Goal: Information Seeking & Learning: Learn about a topic

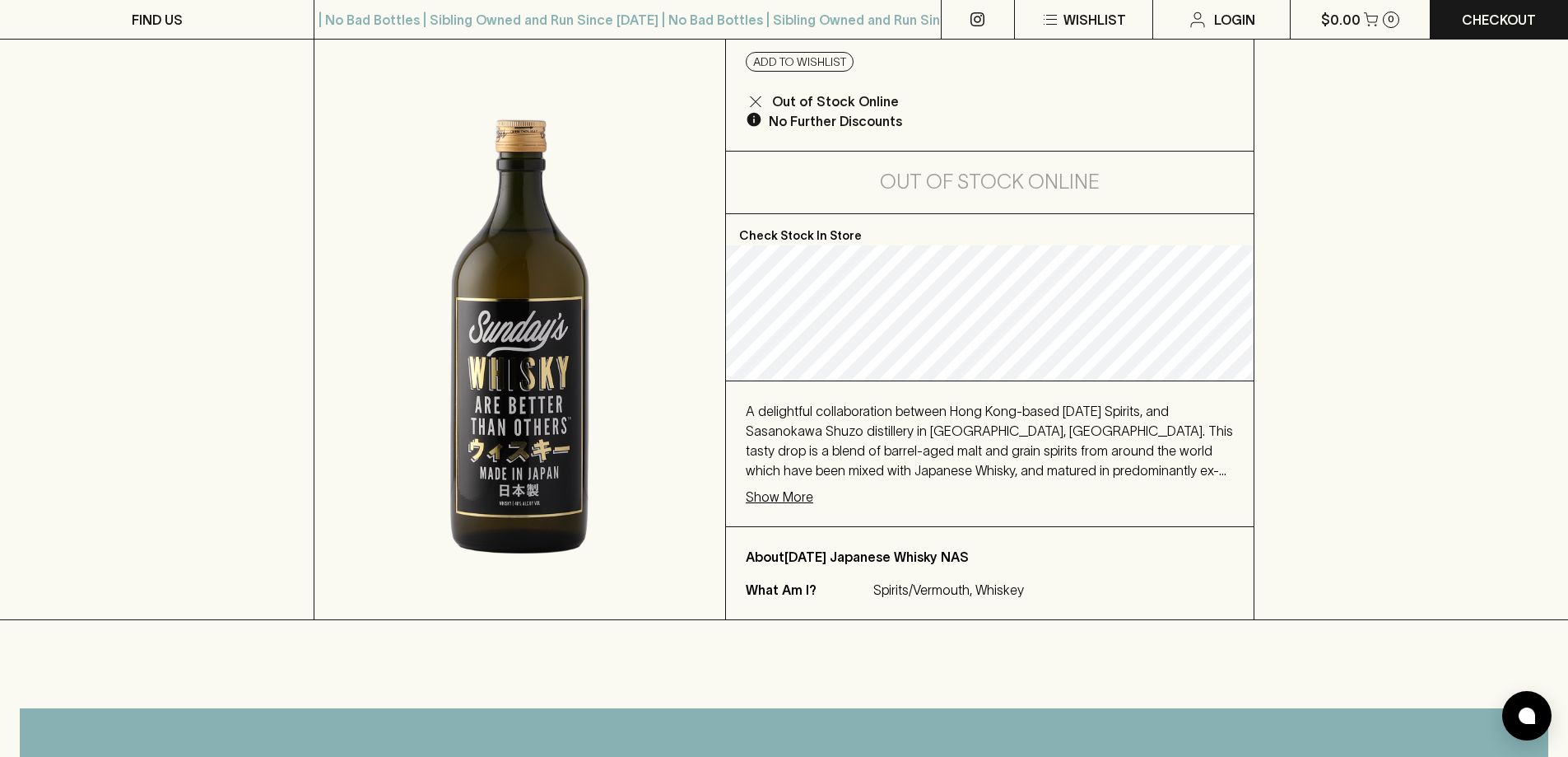
scroll to position [165, 0]
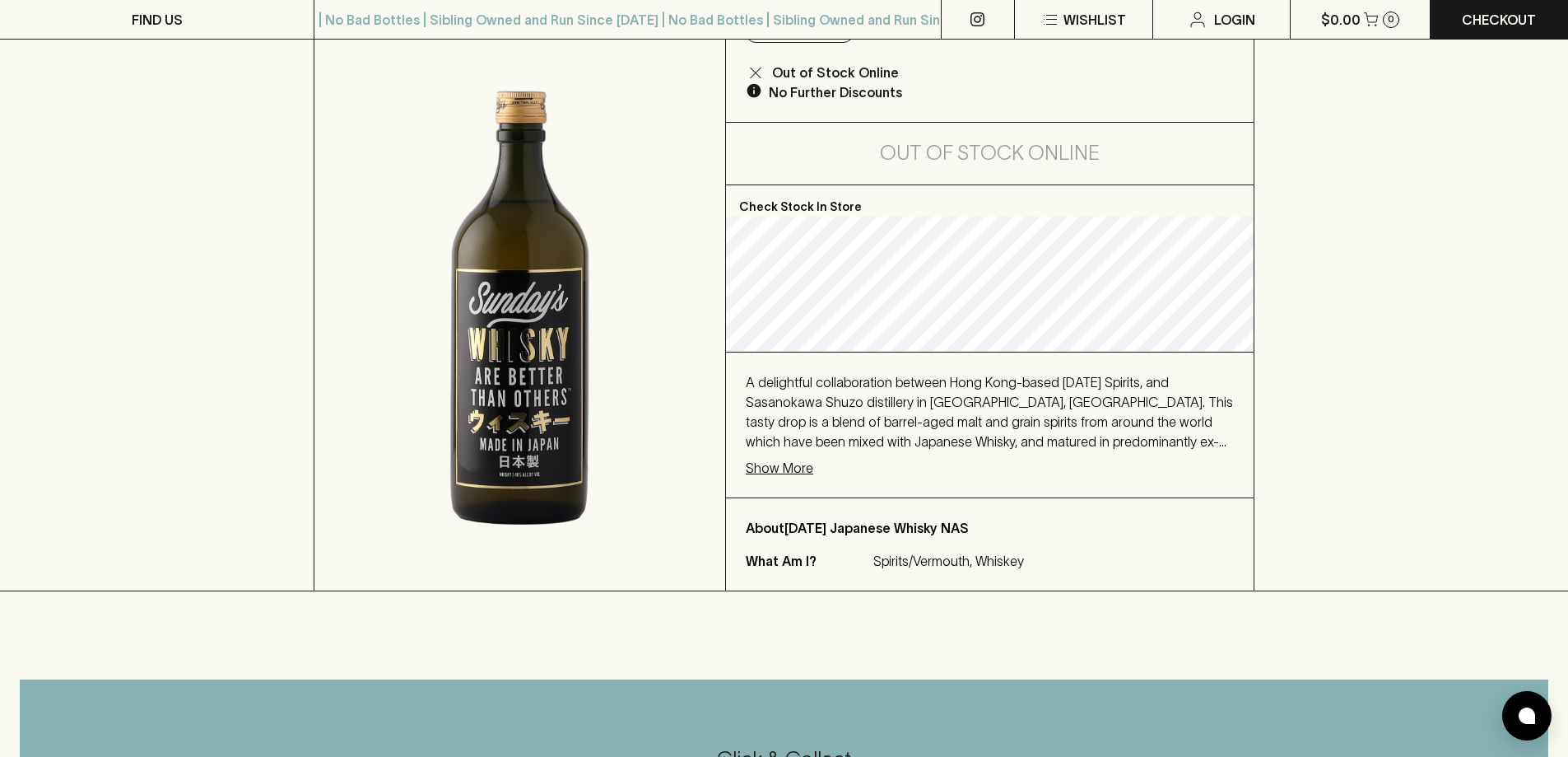
click at [797, 478] on p "Show More" at bounding box center [779, 467] width 67 height 20
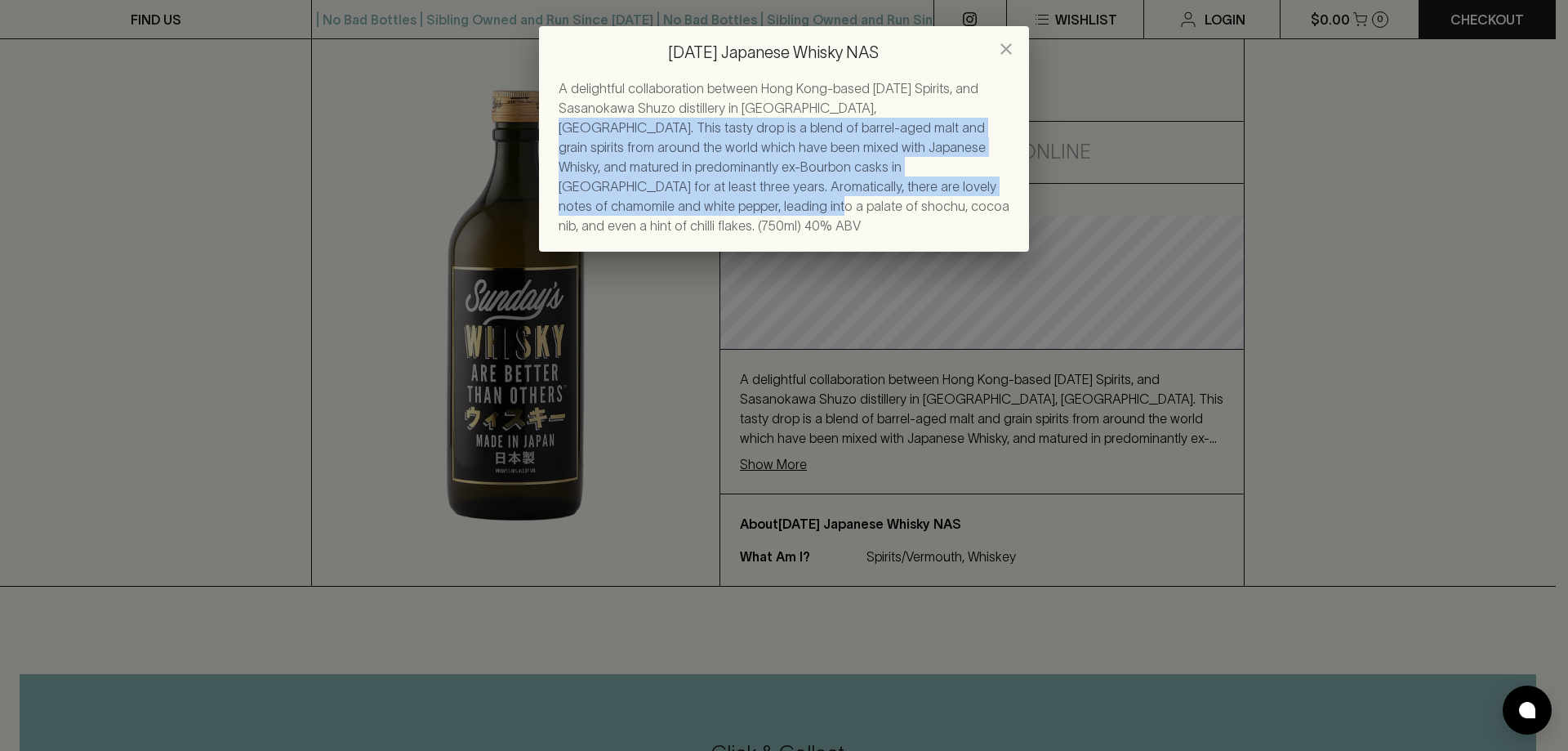
drag, startPoint x: 898, startPoint y: 188, endPoint x: 833, endPoint y: 106, distance: 104.6
click at [833, 106] on span "A delightful collaboration between Hong Kong-based [DATE] Spirits, and Sasanoka…" at bounding box center [784, 157] width 450 height 152
copy span "This tasty drop is a blend of barrel-aged malt and grain spirits from around th…"
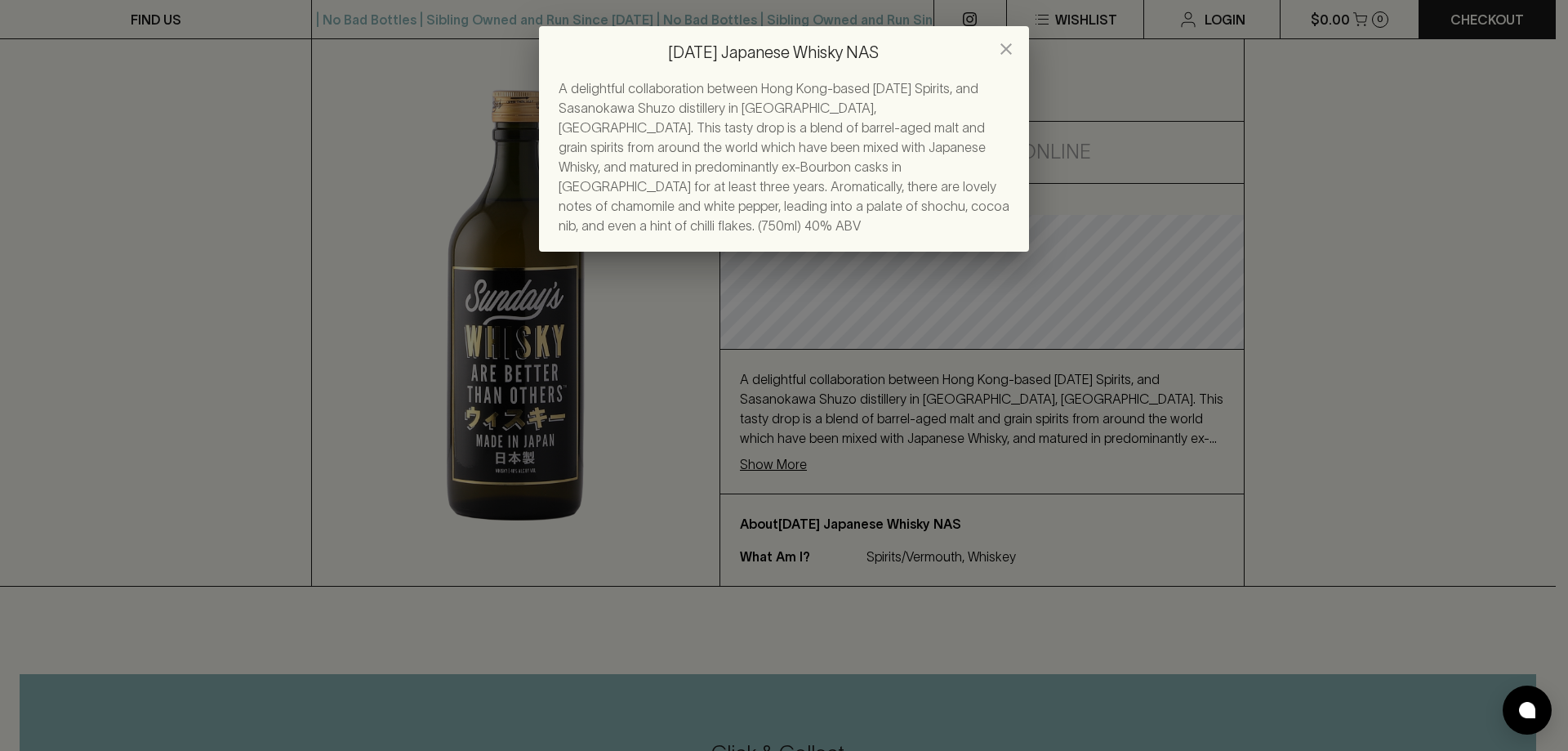
click at [936, 438] on div "[DATE] Japanese Whisky NAS A delightful collaboration between [GEOGRAPHIC_DATA]…" at bounding box center [784, 376] width 1568 height 751
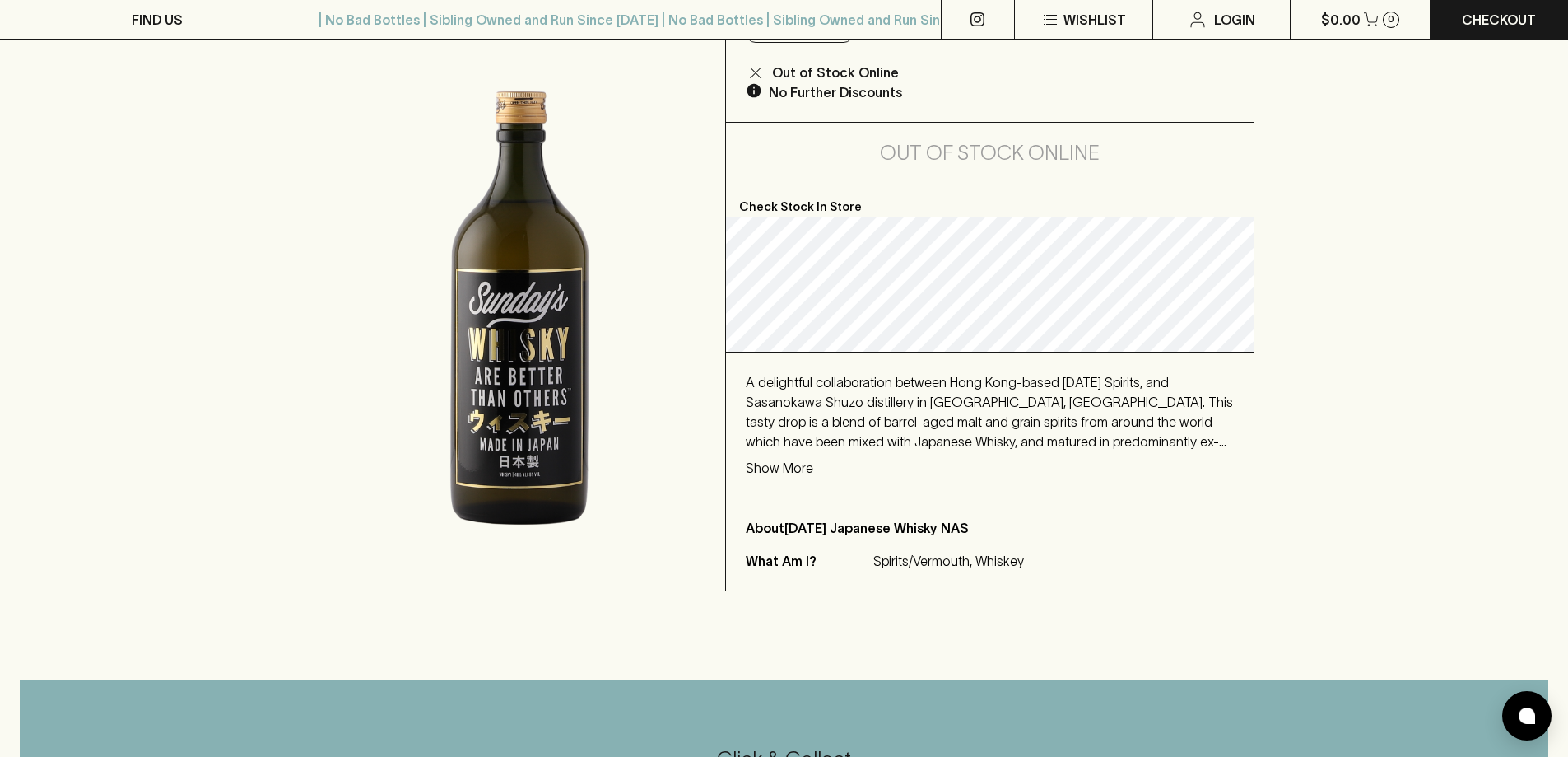
click at [803, 478] on p "Show More" at bounding box center [779, 467] width 67 height 20
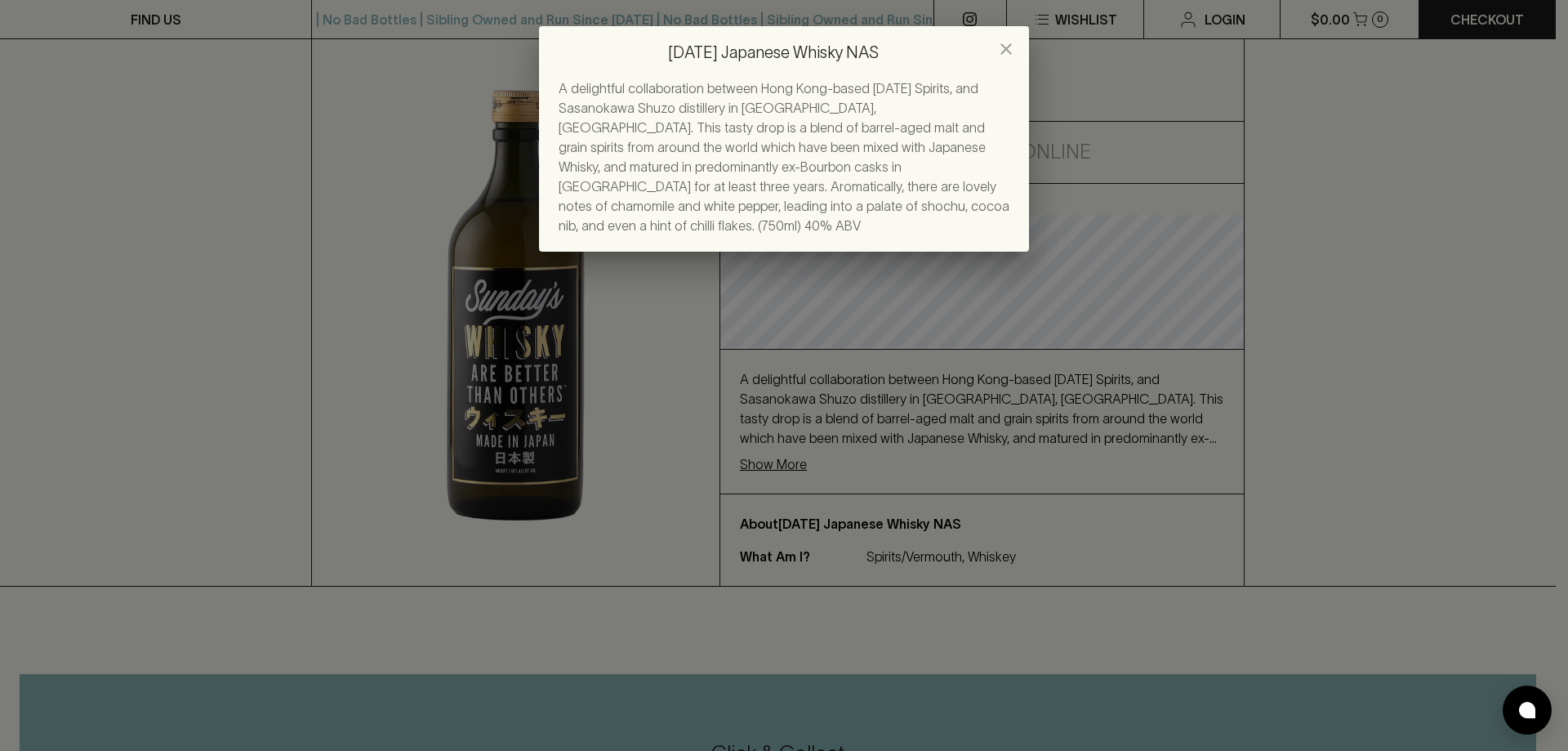
click at [876, 254] on div "[DATE] Japanese Whisky NAS A delightful collaboration between [GEOGRAPHIC_DATA]…" at bounding box center [784, 376] width 1568 height 751
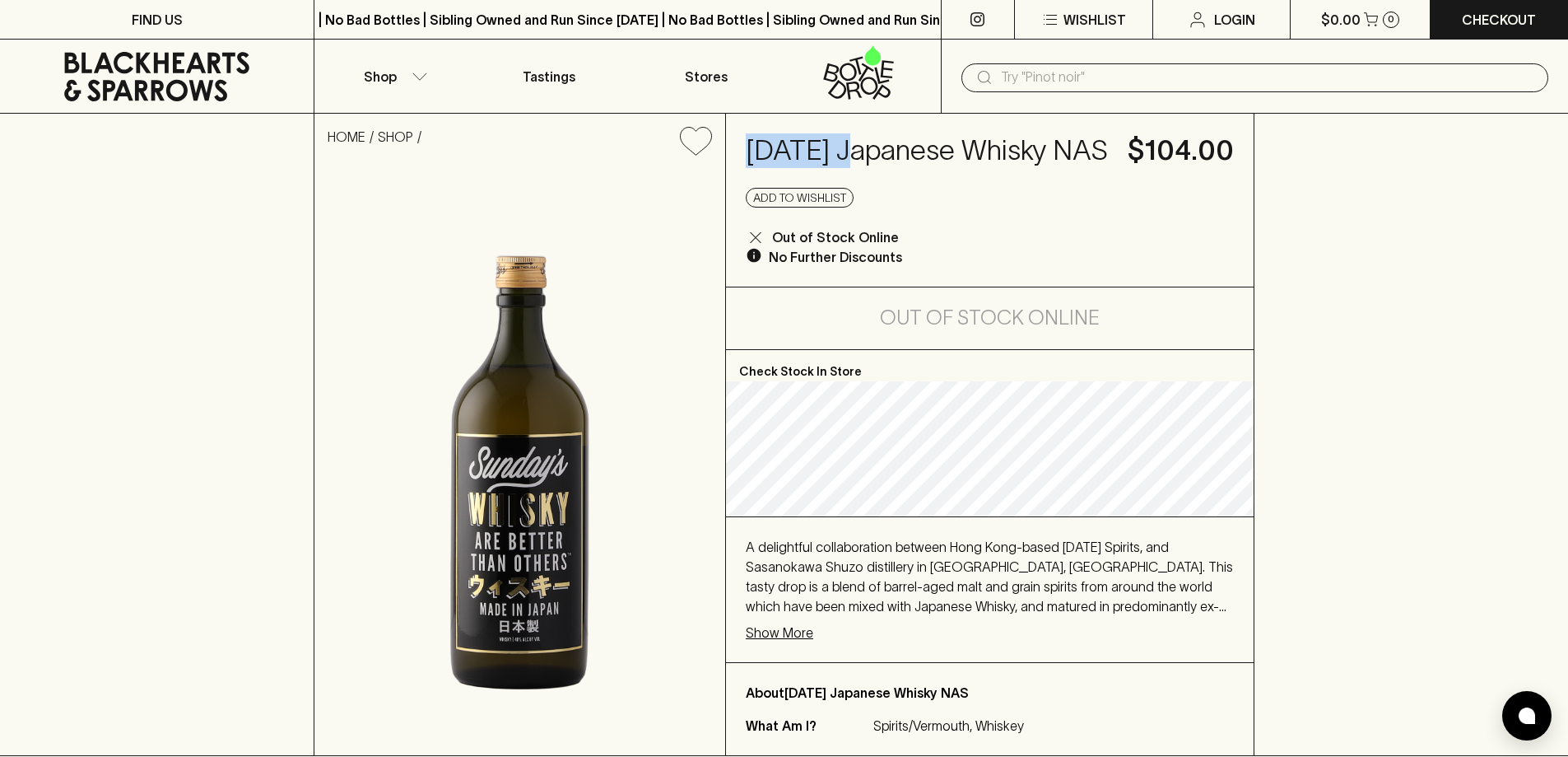
drag, startPoint x: 857, startPoint y: 153, endPoint x: 753, endPoint y: 143, distance: 104.5
click at [753, 143] on h4 "[DATE] Japanese Whisky NAS" at bounding box center [927, 150] width 362 height 35
copy h4 "[DATE]"
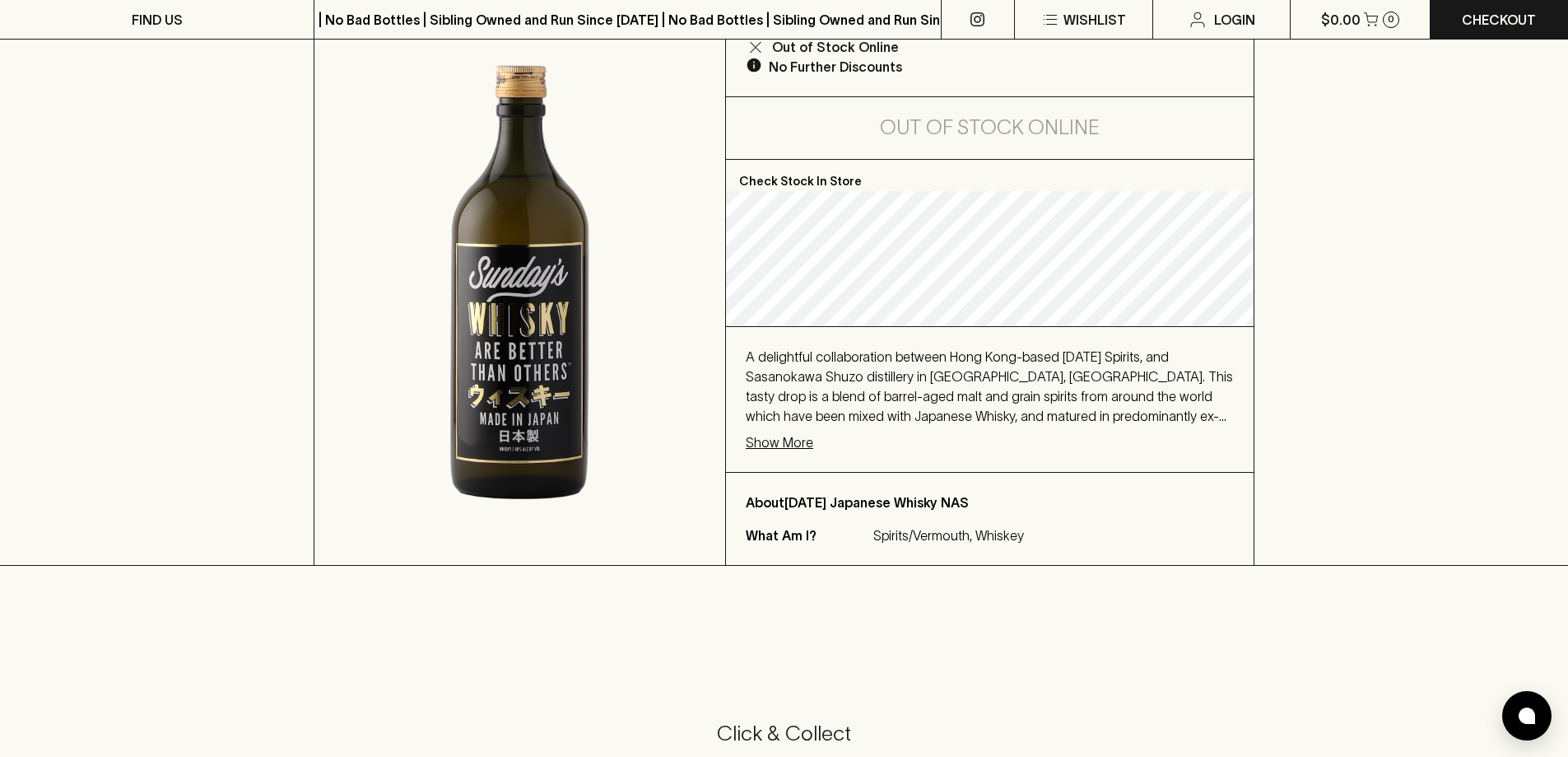
scroll to position [165, 0]
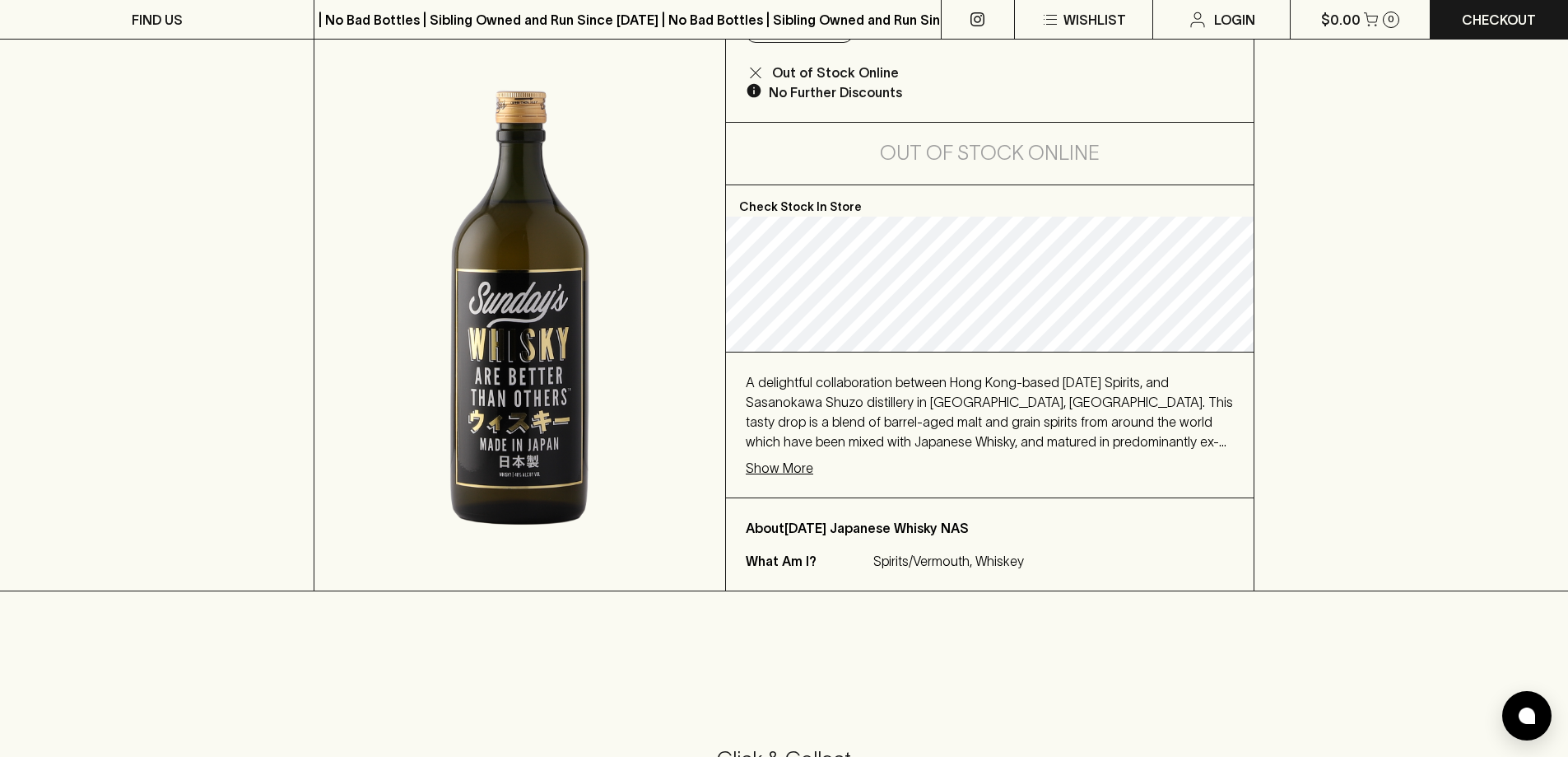
click at [974, 438] on span "A delightful collaboration between Hong Kong-based [DATE] Spirits, and Sasanoka…" at bounding box center [989, 441] width 487 height 133
